Goal: Task Accomplishment & Management: Complete application form

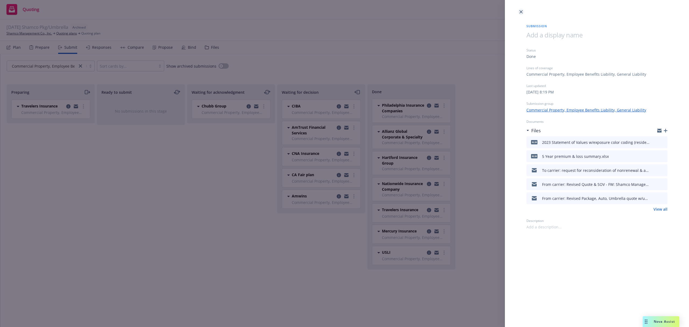
click at [522, 14] on link "close" at bounding box center [521, 12] width 6 height 6
